Goal: Transaction & Acquisition: Download file/media

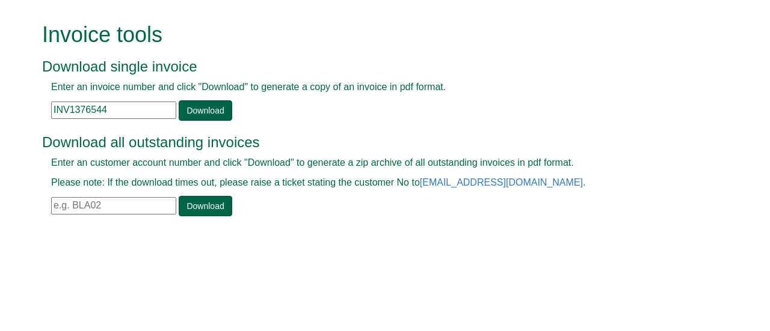
drag, startPoint x: 111, startPoint y: 111, endPoint x: 51, endPoint y: 116, distance: 60.4
click at [51, 116] on input "INV1376544" at bounding box center [113, 110] width 125 height 17
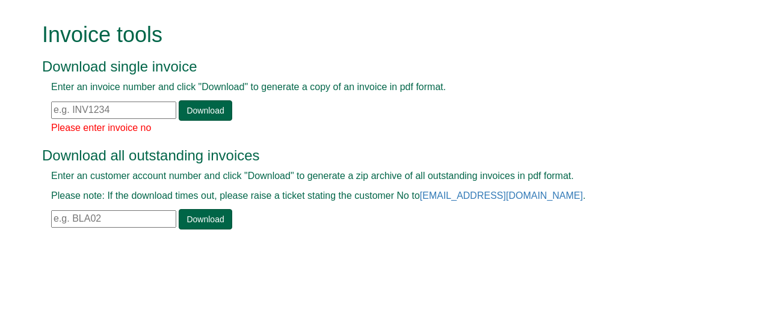
click at [49, 114] on div "Enter an invoice number and click "Download" to generate a copy of an invoice i…" at bounding box center [371, 101] width 658 height 40
click at [58, 106] on input "text" at bounding box center [113, 110] width 125 height 17
click at [52, 105] on input "text" at bounding box center [113, 110] width 125 height 17
click at [54, 106] on input "text" at bounding box center [113, 110] width 125 height 17
click at [47, 106] on div "Enter an invoice number and click "Download" to generate a copy of an invoice i…" at bounding box center [371, 101] width 658 height 40
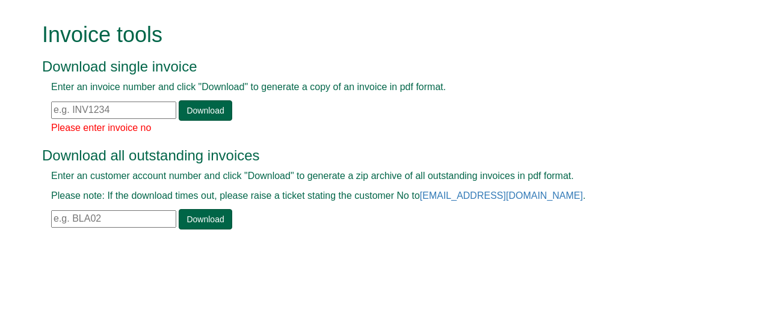
click at [55, 108] on input "text" at bounding box center [113, 110] width 125 height 17
paste input "INV1250530"
type input "INV1250530"
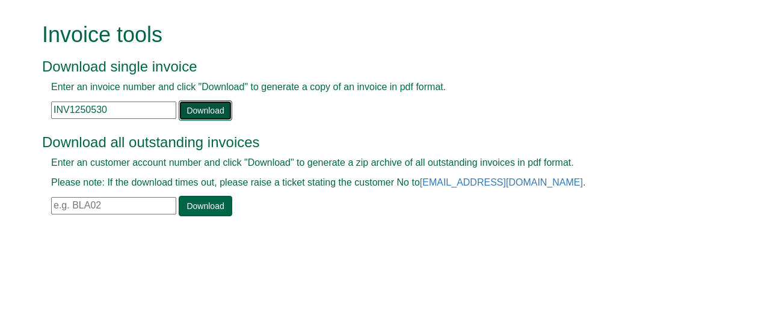
click at [210, 111] on link "Download" at bounding box center [205, 110] width 53 height 20
drag, startPoint x: 126, startPoint y: 108, endPoint x: 25, endPoint y: 111, distance: 101.1
click at [25, 111] on form "Invoice tools Download single invoice Enter an invoice number and click "Downlo…" at bounding box center [385, 121] width 770 height 242
paste input "INV1106174"
type input "INV1106174"
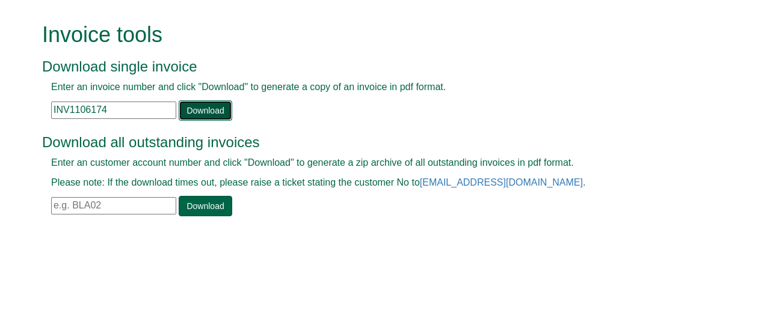
click at [196, 111] on link "Download" at bounding box center [205, 110] width 53 height 20
